Goal: Task Accomplishment & Management: Manage account settings

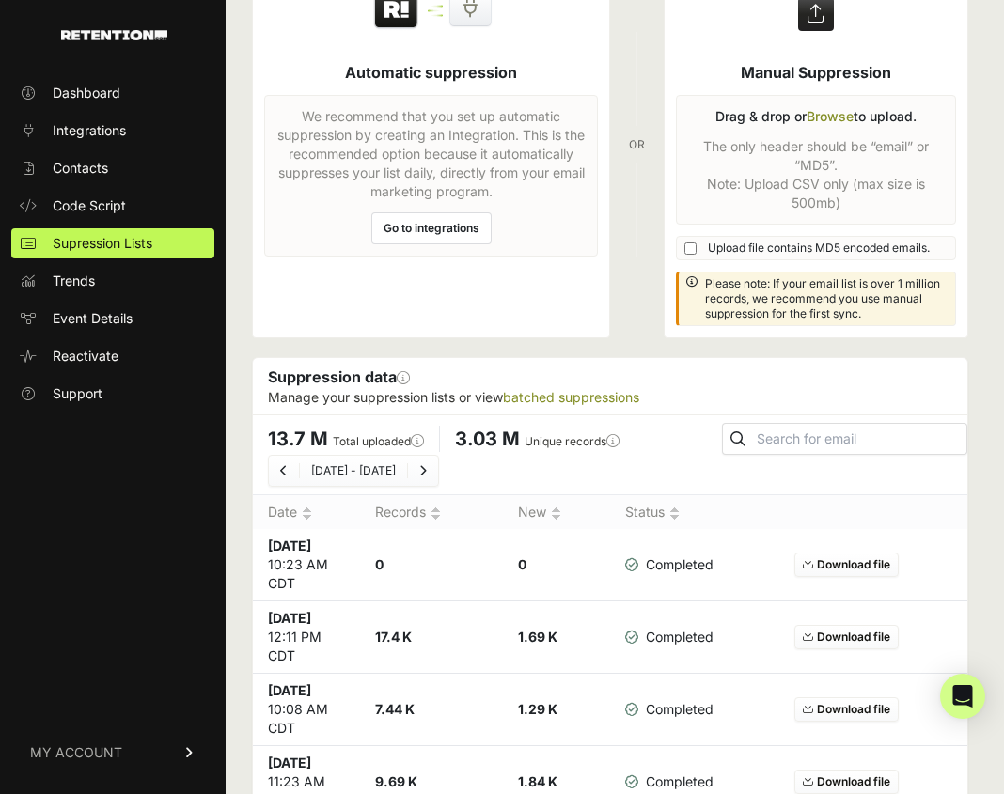
scroll to position [109, 0]
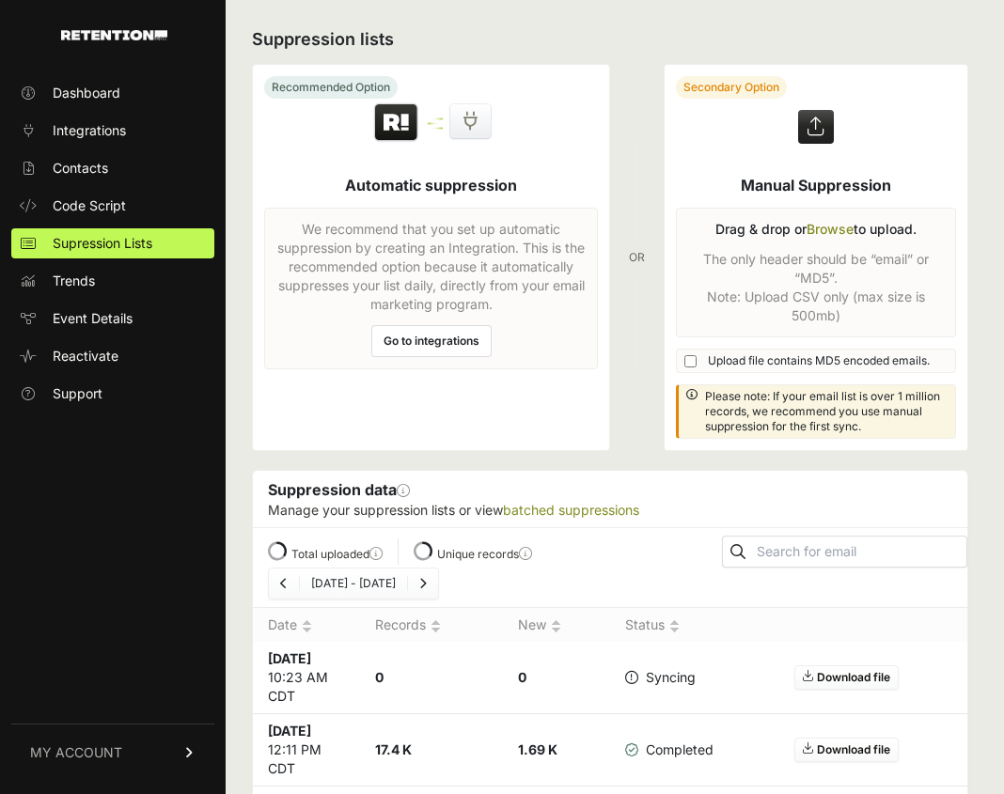
scroll to position [109, 0]
